Goal: Check status

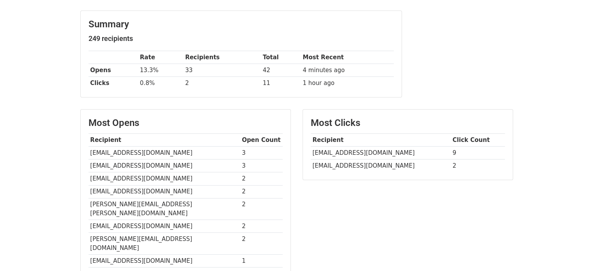
scroll to position [104, 0]
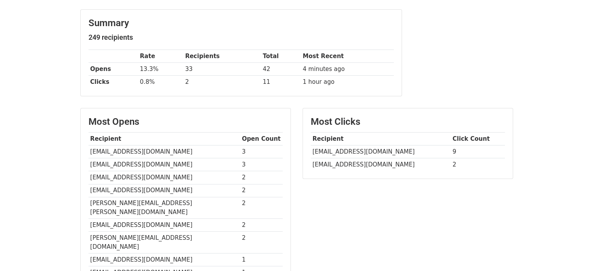
click at [110, 165] on td "[EMAIL_ADDRESS][DOMAIN_NAME]" at bounding box center [164, 164] width 152 height 13
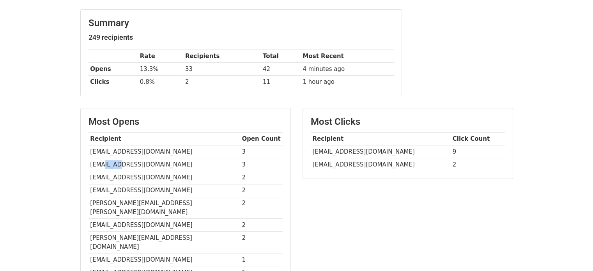
click at [110, 165] on td "[EMAIL_ADDRESS][DOMAIN_NAME]" at bounding box center [164, 164] width 152 height 13
